Goal: Task Accomplishment & Management: Manage account settings

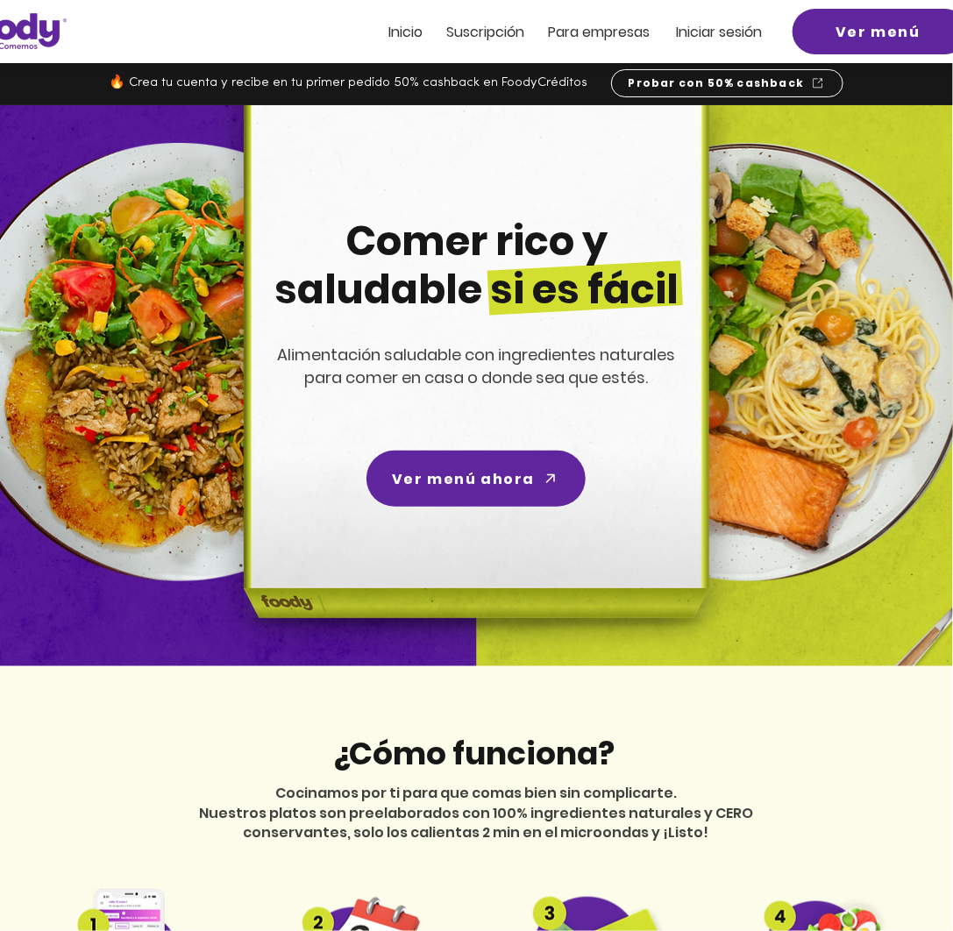
click at [396, 30] on span "Inicio" at bounding box center [406, 32] width 34 height 20
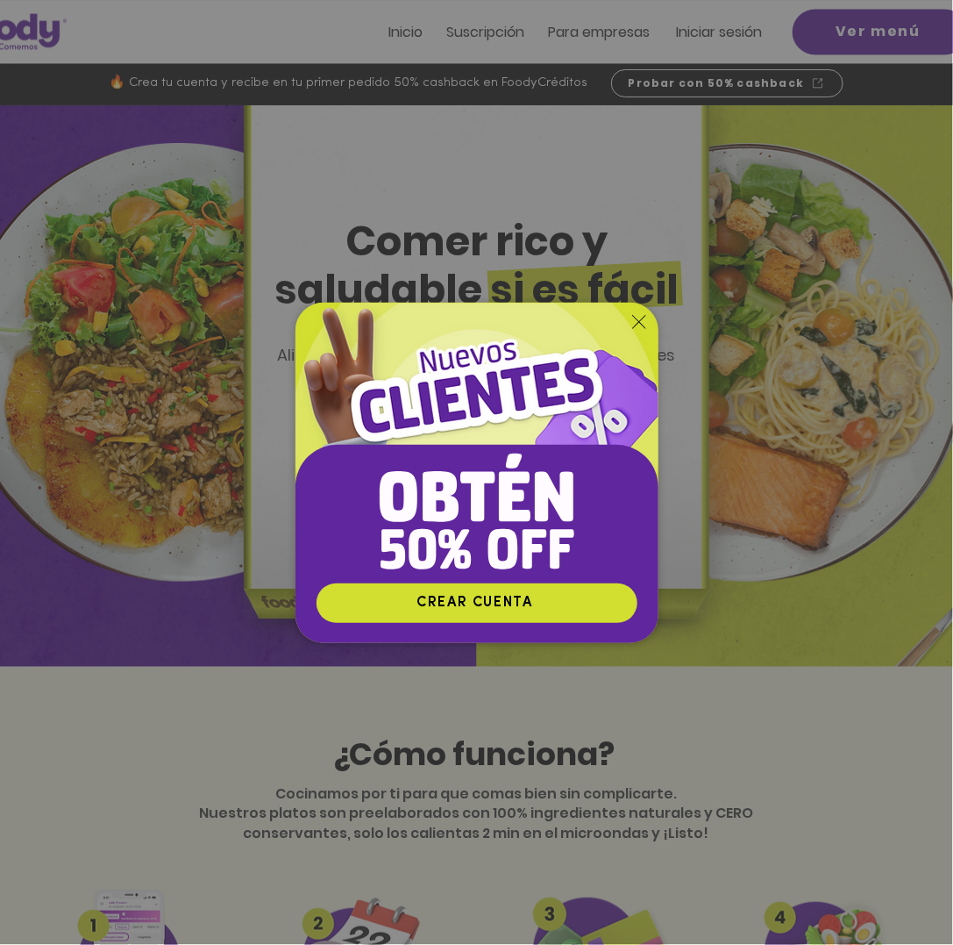
click at [642, 313] on img "Nuevos suscriptores 50% off" at bounding box center [477, 443] width 363 height 280
click at [639, 321] on icon "Volver al sitio" at bounding box center [639, 322] width 14 height 14
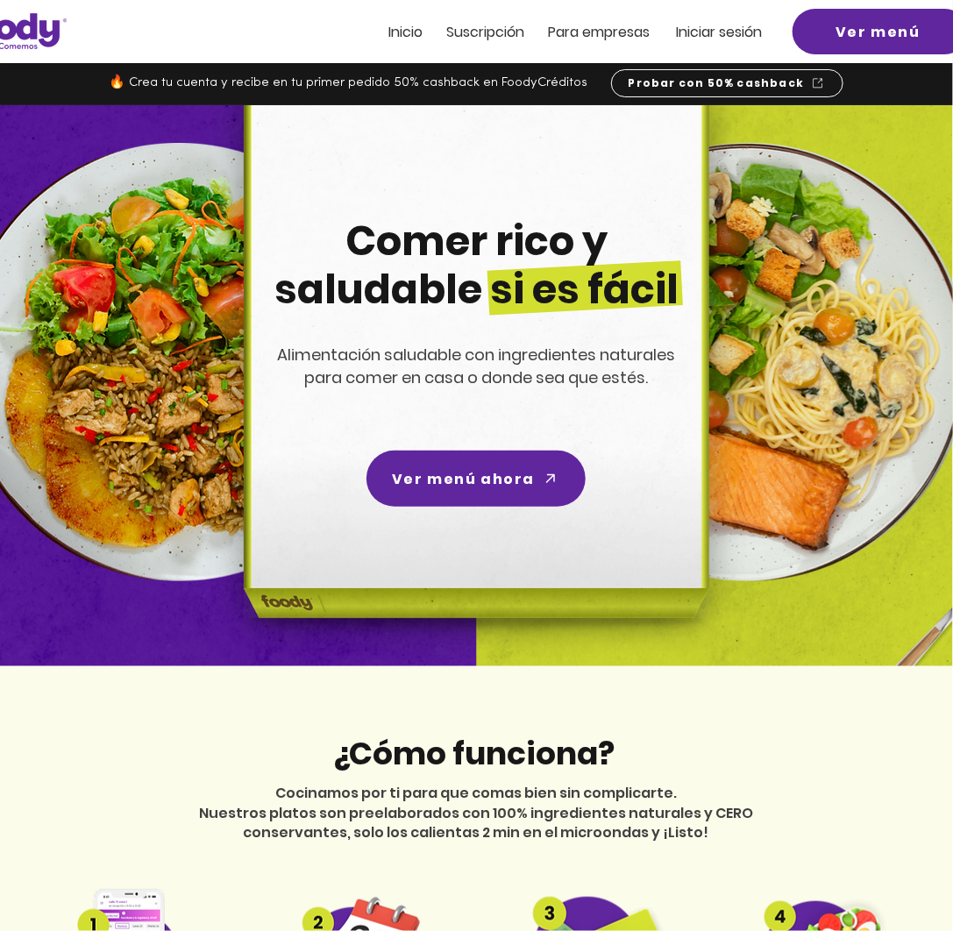
click at [738, 29] on span "Iniciar sesión" at bounding box center [720, 32] width 86 height 20
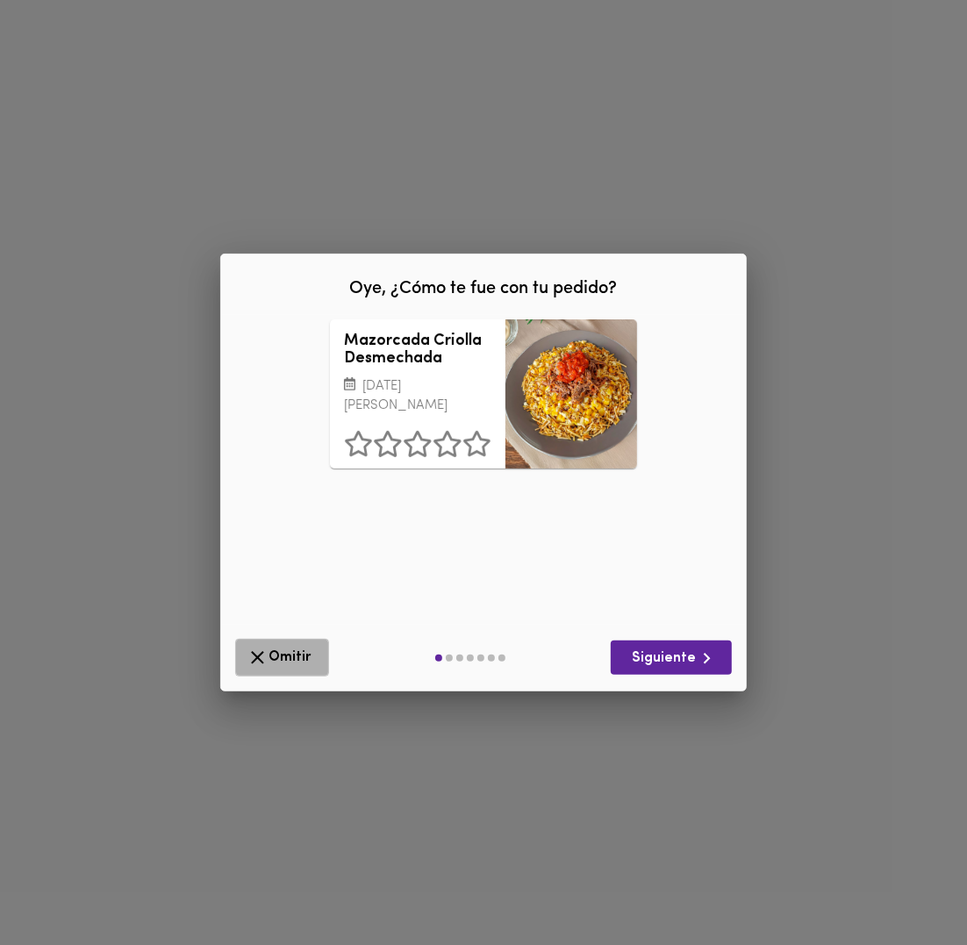
click at [282, 652] on span "Omitir" at bounding box center [281, 657] width 71 height 22
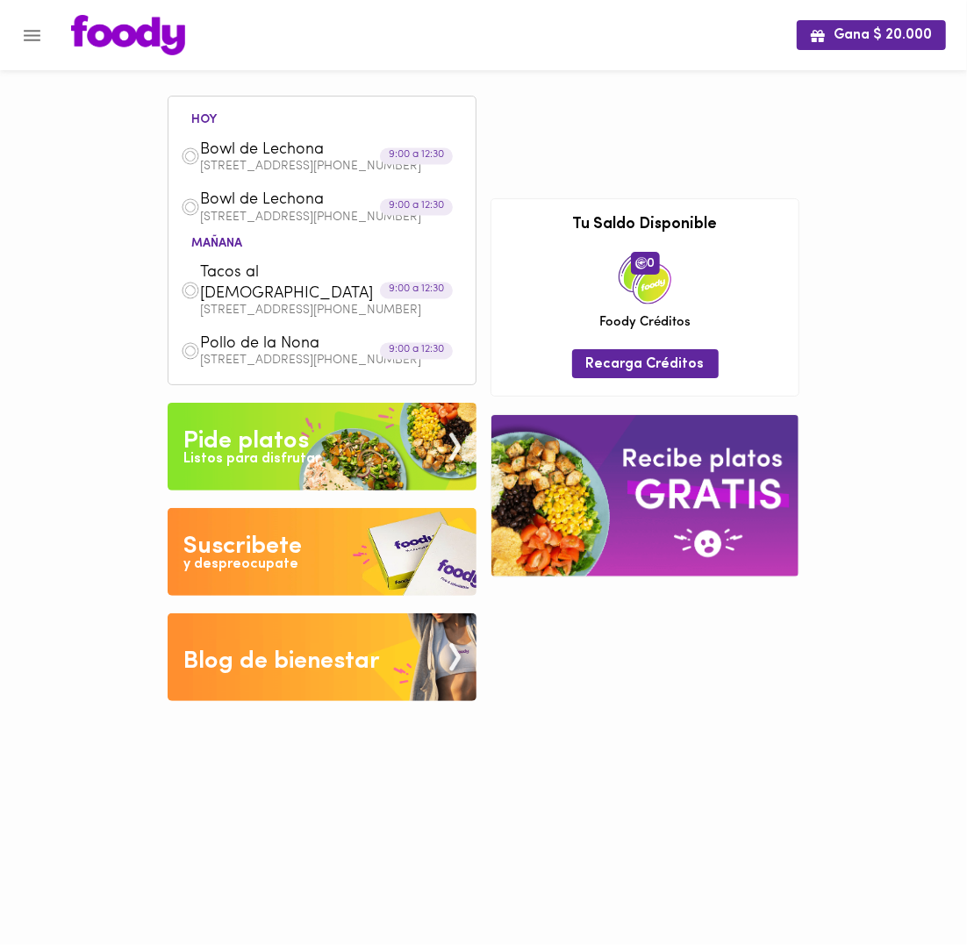
click at [40, 34] on icon "Menu" at bounding box center [32, 36] width 22 height 22
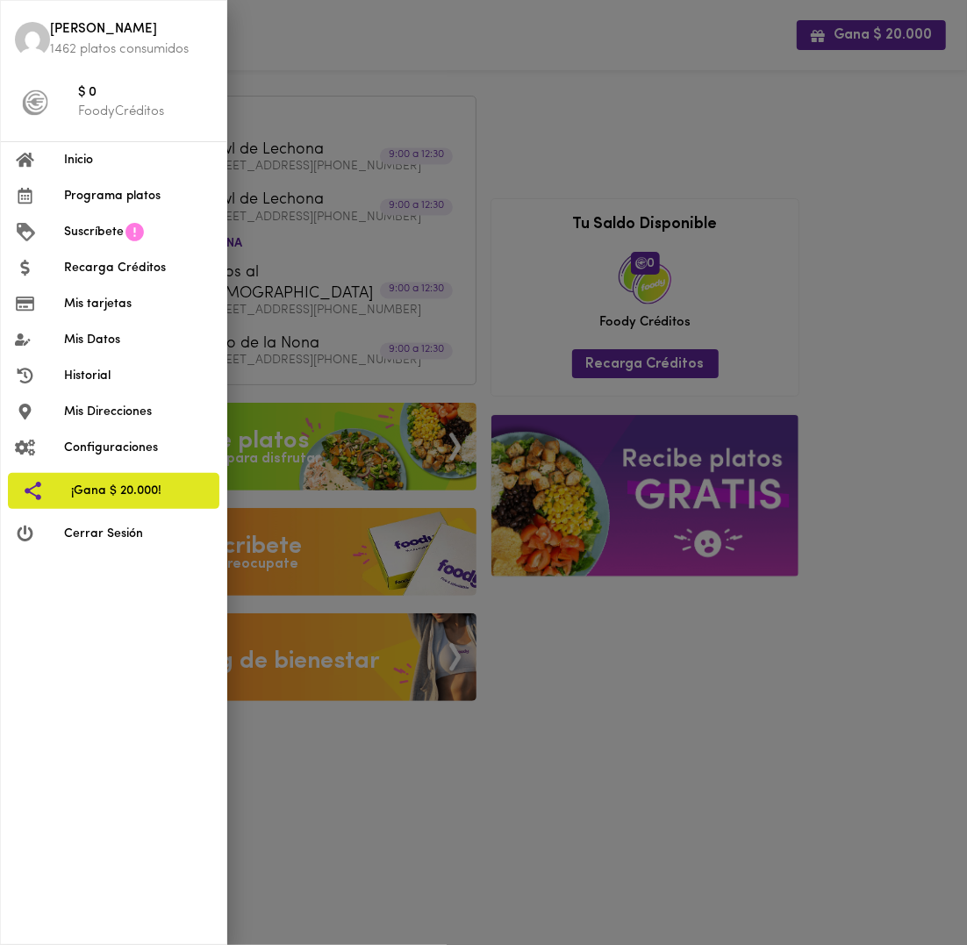
click at [108, 519] on li "Cerrar Sesión" at bounding box center [113, 534] width 225 height 36
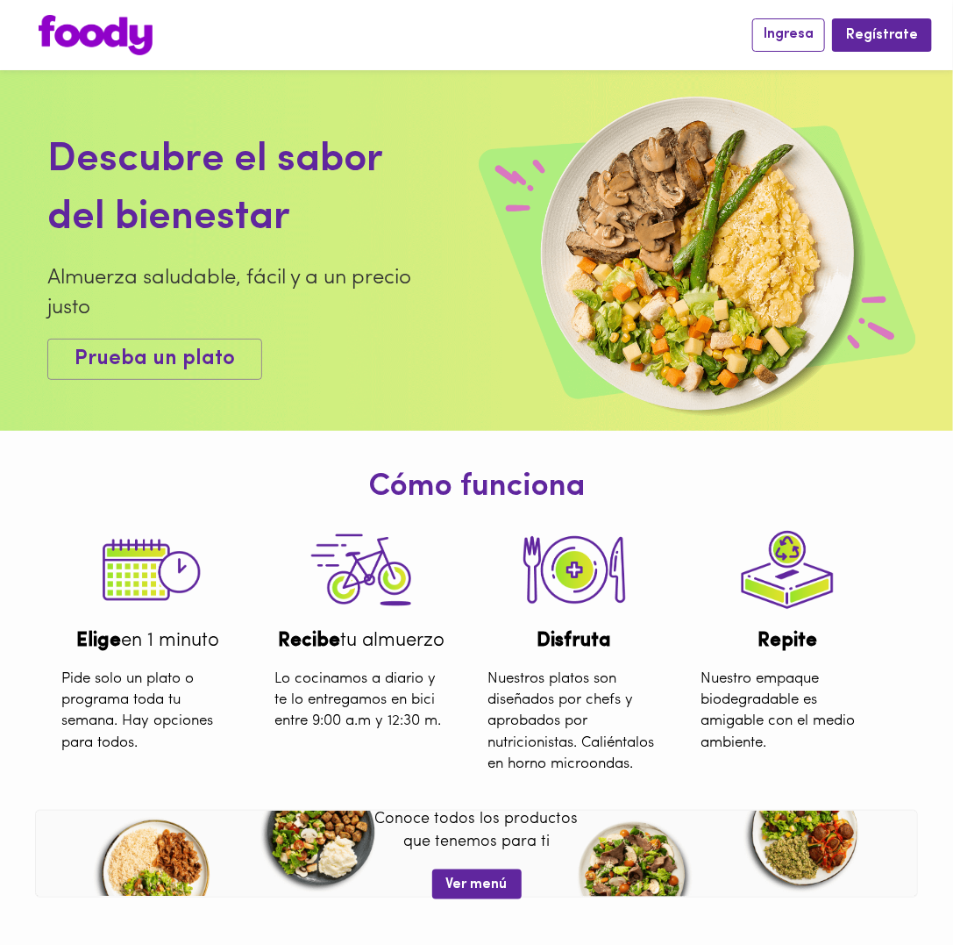
click at [777, 26] on span "Ingresa" at bounding box center [789, 34] width 50 height 17
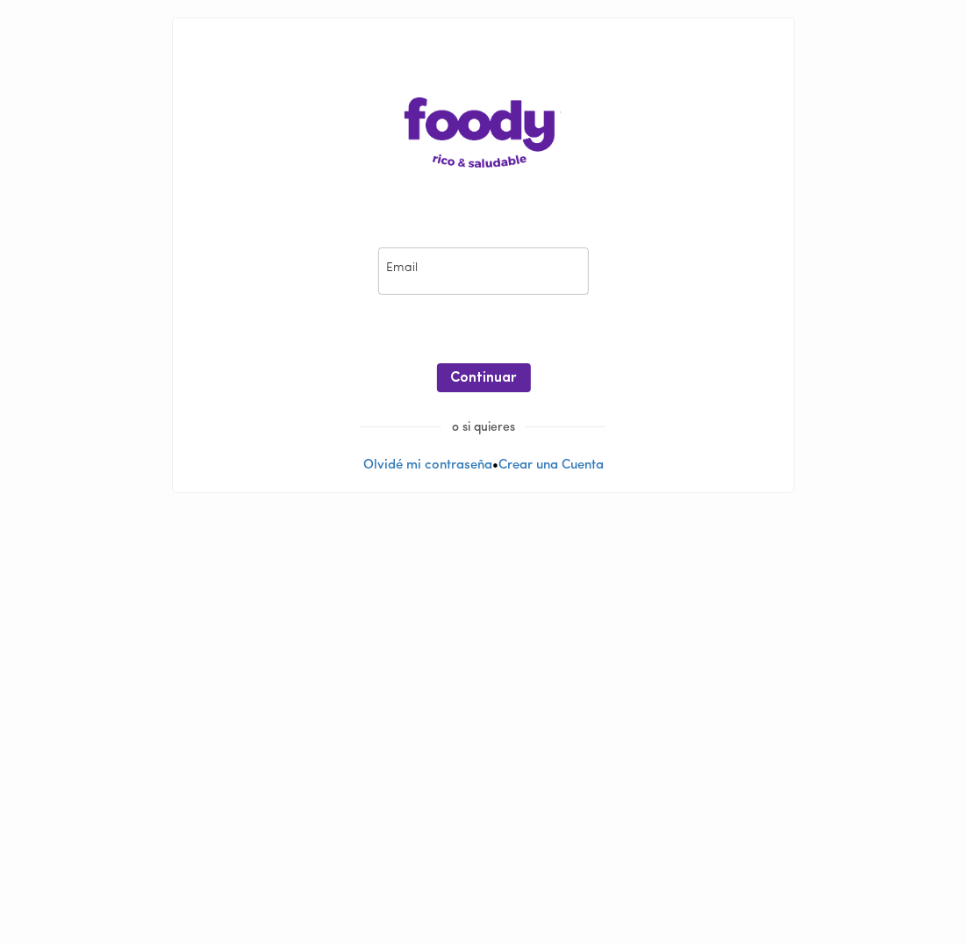
click at [479, 262] on input "email" at bounding box center [483, 271] width 210 height 48
type input "estepi2026@gmail.com"
click at [479, 381] on span "Continuar" at bounding box center [484, 378] width 66 height 17
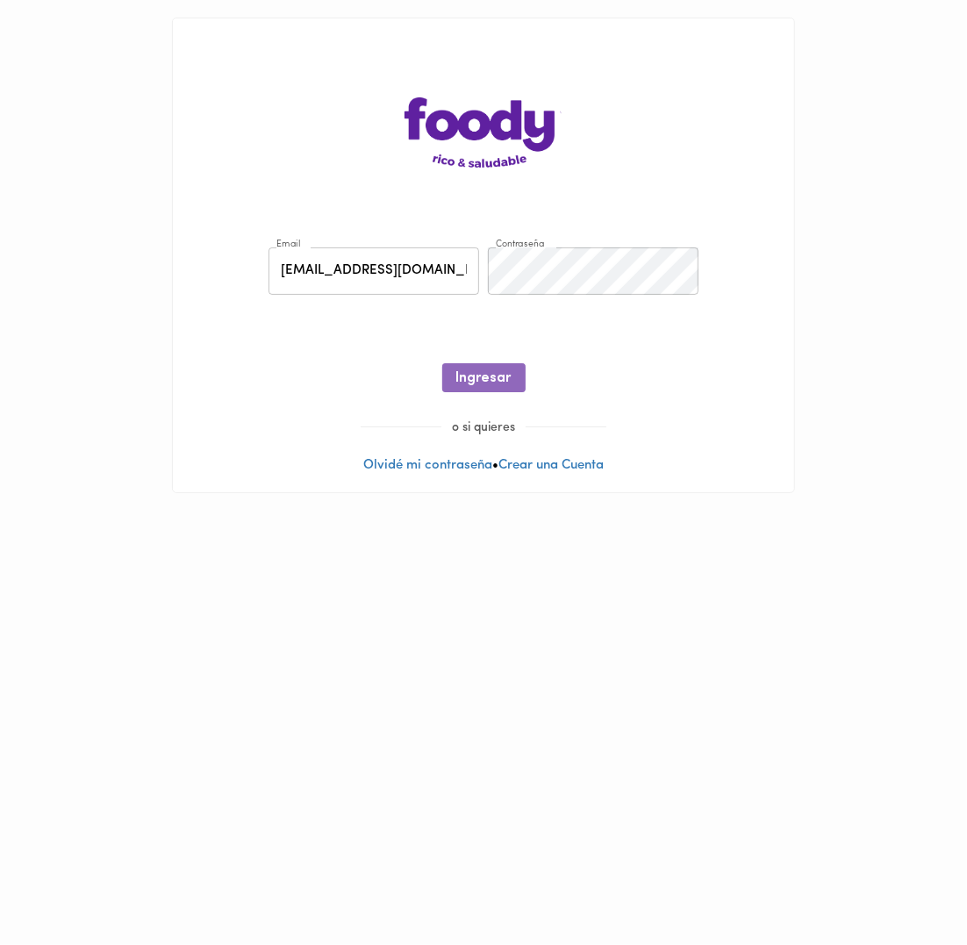
click at [479, 381] on span "Ingresar" at bounding box center [483, 378] width 55 height 17
